Goal: Book appointment/travel/reservation

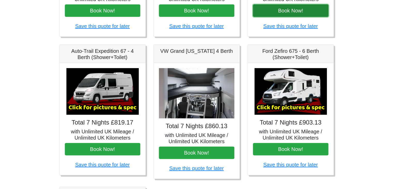
scroll to position [164, 0]
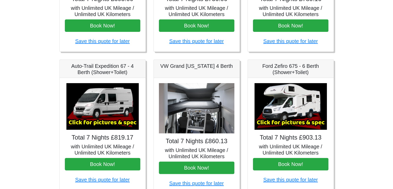
drag, startPoint x: 291, startPoint y: 116, endPoint x: 343, endPoint y: 151, distance: 63.1
click at [343, 151] on main "CENTRAL RESERVATIONS FOR ALL ENQUIRIES 00 44 ( 0 ) 1942 778899 Easicampers Book…" at bounding box center [196, 104] width 295 height 495
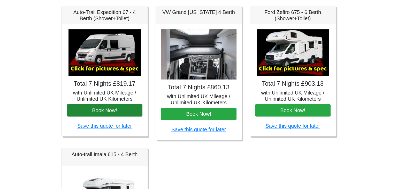
scroll to position [219, 0]
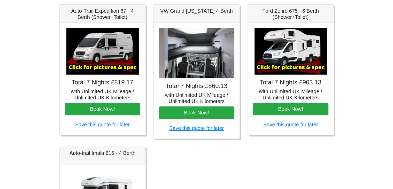
click at [112, 56] on img at bounding box center [102, 51] width 72 height 47
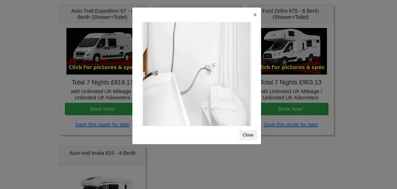
scroll to position [698, 0]
click at [251, 17] on button "×" at bounding box center [255, 14] width 12 height 14
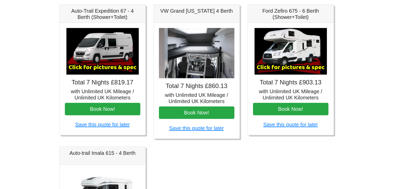
click at [199, 47] on img at bounding box center [196, 53] width 75 height 50
click at [201, 68] on img at bounding box center [196, 53] width 75 height 50
click at [278, 53] on img at bounding box center [291, 51] width 72 height 47
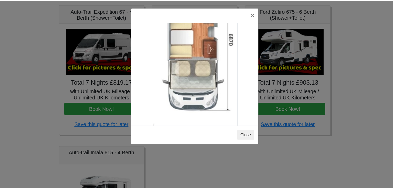
scroll to position [910, 0]
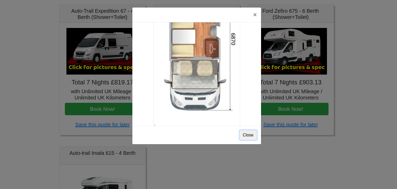
click at [244, 134] on button "Close" at bounding box center [248, 135] width 17 height 10
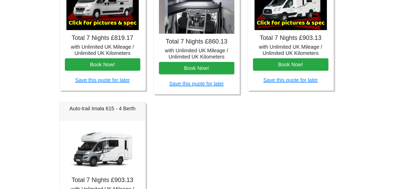
scroll to position [299, 0]
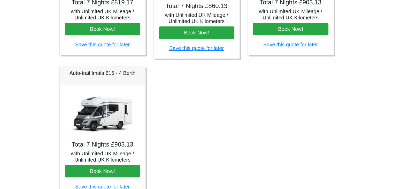
click at [107, 115] on img at bounding box center [102, 113] width 72 height 47
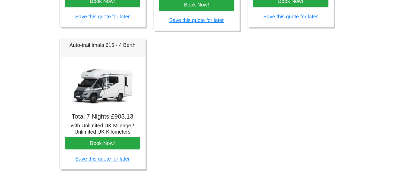
scroll to position [326, 0]
click at [109, 96] on img at bounding box center [102, 85] width 72 height 47
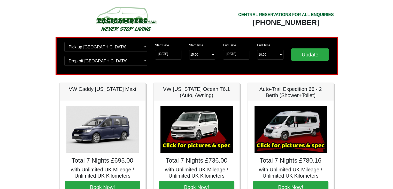
scroll to position [0, 0]
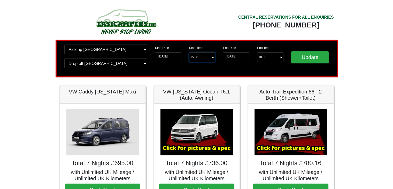
click at [201, 57] on select "Start Time 15.00 -------- 11.00 am (Saturday & Sunday Only) 12.00 pm (Saturday)…" at bounding box center [202, 57] width 26 height 10
select select "13.00"
click at [189, 52] on select "Start Time 15.00 -------- 11.00 am (Saturday & Sunday Only) 12.00 pm (Saturday)…" at bounding box center [202, 57] width 26 height 10
click at [271, 60] on select "End Time 10.00 -------- 08.00 am 09.00 am 10.00 am 11.00 am (Sunday Only)" at bounding box center [270, 57] width 26 height 10
select select "10.00"
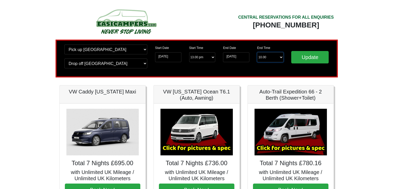
click at [257, 52] on select "End Time 10.00 -------- 08.00 am 09.00 am 10.00 am 11.00 am (Sunday Only)" at bounding box center [270, 57] width 26 height 10
click at [300, 56] on input "Update" at bounding box center [310, 57] width 38 height 12
click at [203, 52] on div "Start Time Start Time 13.00 -------- 11.00 am ([DATE] & [DATE] Only) 12.00 pm (…" at bounding box center [202, 55] width 34 height 22
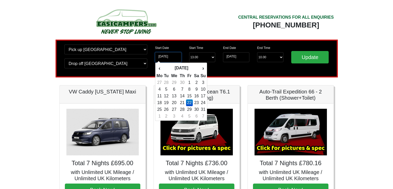
click at [176, 56] on input "[DATE]" at bounding box center [168, 57] width 26 height 10
click at [192, 102] on td "22" at bounding box center [189, 102] width 7 height 7
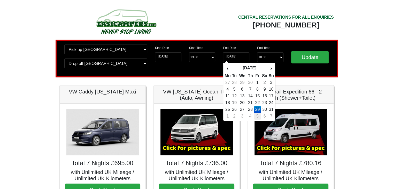
click at [258, 117] on td "5" at bounding box center [257, 116] width 7 height 7
type input "05-06-2026"
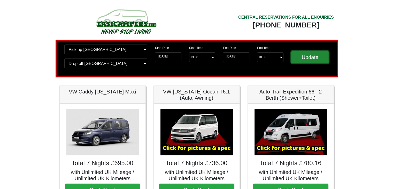
click at [312, 52] on input "Update" at bounding box center [310, 57] width 38 height 12
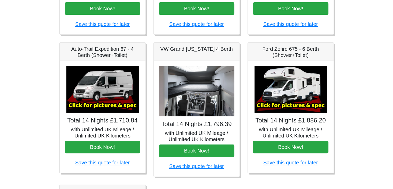
scroll to position [29, 0]
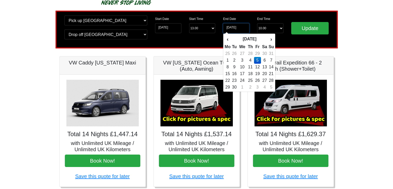
click at [238, 32] on input "[DATE]" at bounding box center [236, 28] width 26 height 10
click at [257, 53] on td "29" at bounding box center [257, 53] width 7 height 7
type input "[DATE]"
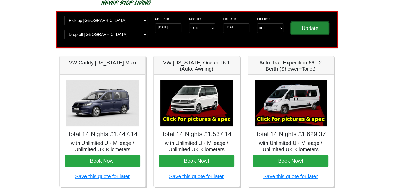
click at [307, 29] on input "Update" at bounding box center [310, 28] width 38 height 12
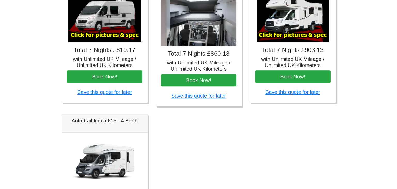
scroll to position [235, 0]
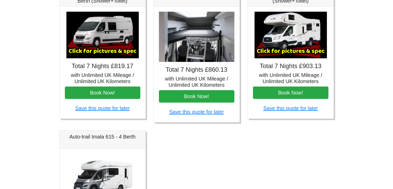
click at [300, 32] on img at bounding box center [291, 35] width 72 height 47
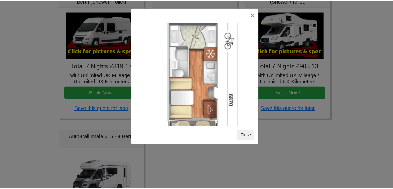
scroll to position [818, 0]
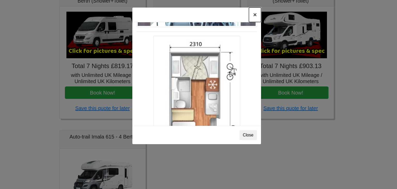
click at [256, 13] on button "×" at bounding box center [255, 14] width 12 height 14
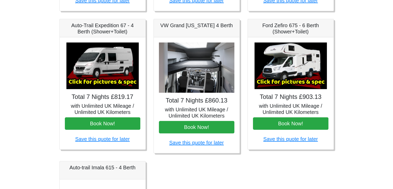
scroll to position [286, 0]
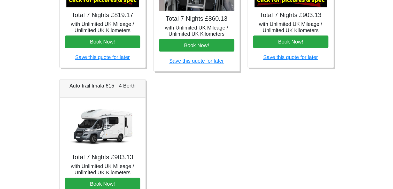
click at [107, 120] on img at bounding box center [102, 126] width 72 height 47
click at [118, 131] on img at bounding box center [102, 126] width 72 height 47
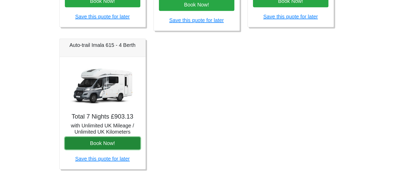
click at [110, 137] on button "Book Now!" at bounding box center [102, 143] width 75 height 12
